Goal: Navigation & Orientation: Find specific page/section

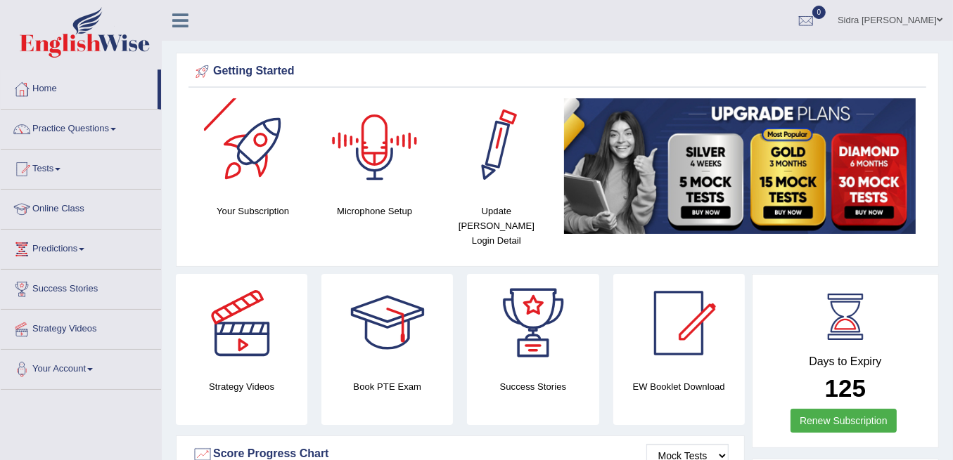
click at [827, 19] on link "0" at bounding box center [806, 18] width 42 height 37
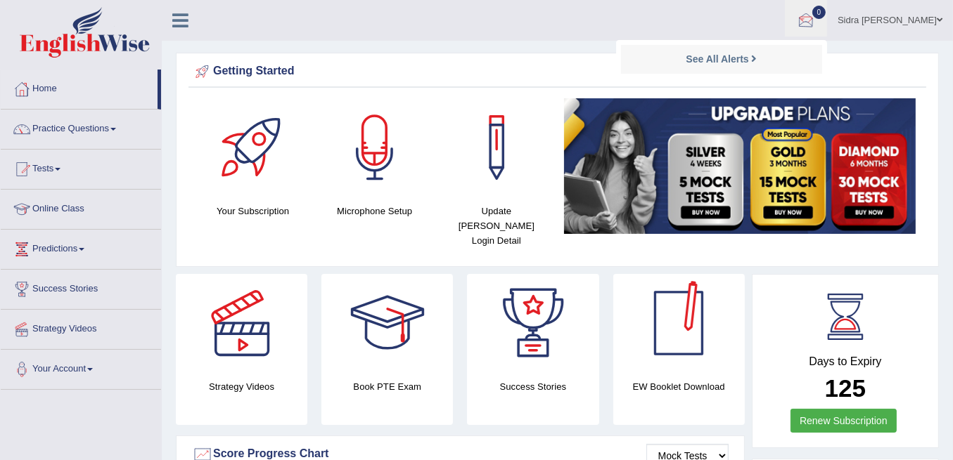
click at [816, 26] on div at bounding box center [805, 21] width 21 height 21
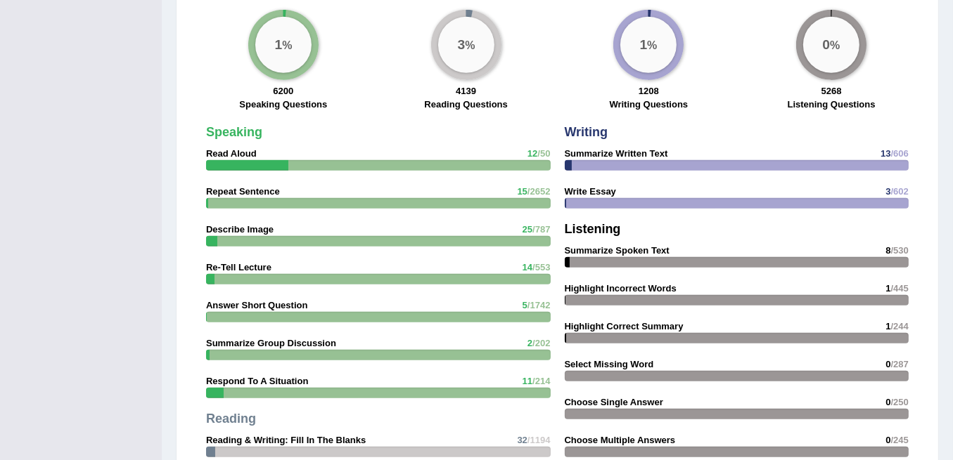
scroll to position [890, 0]
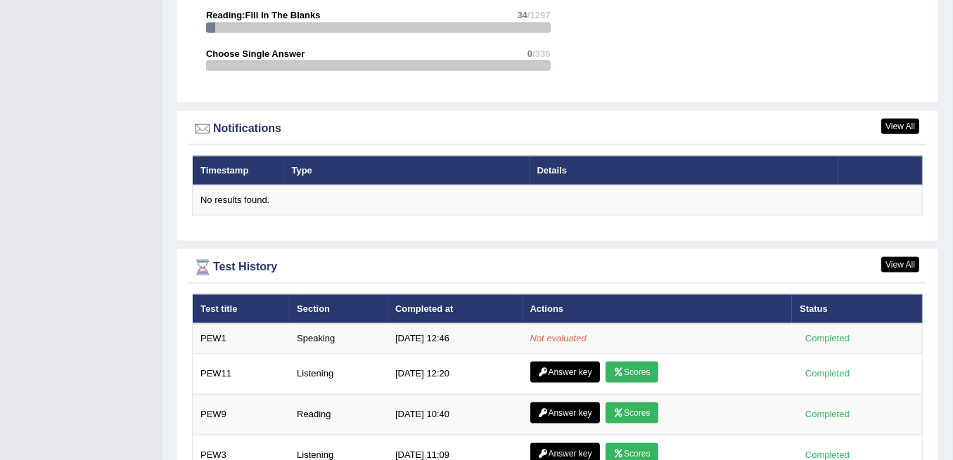
scroll to position [1764, 0]
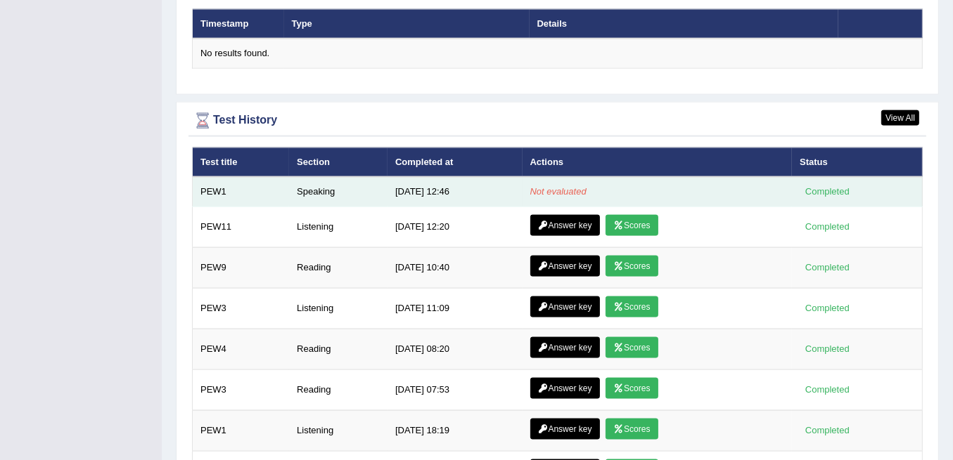
click at [318, 177] on td "Speaking" at bounding box center [338, 192] width 98 height 30
